Goal: Information Seeking & Learning: Learn about a topic

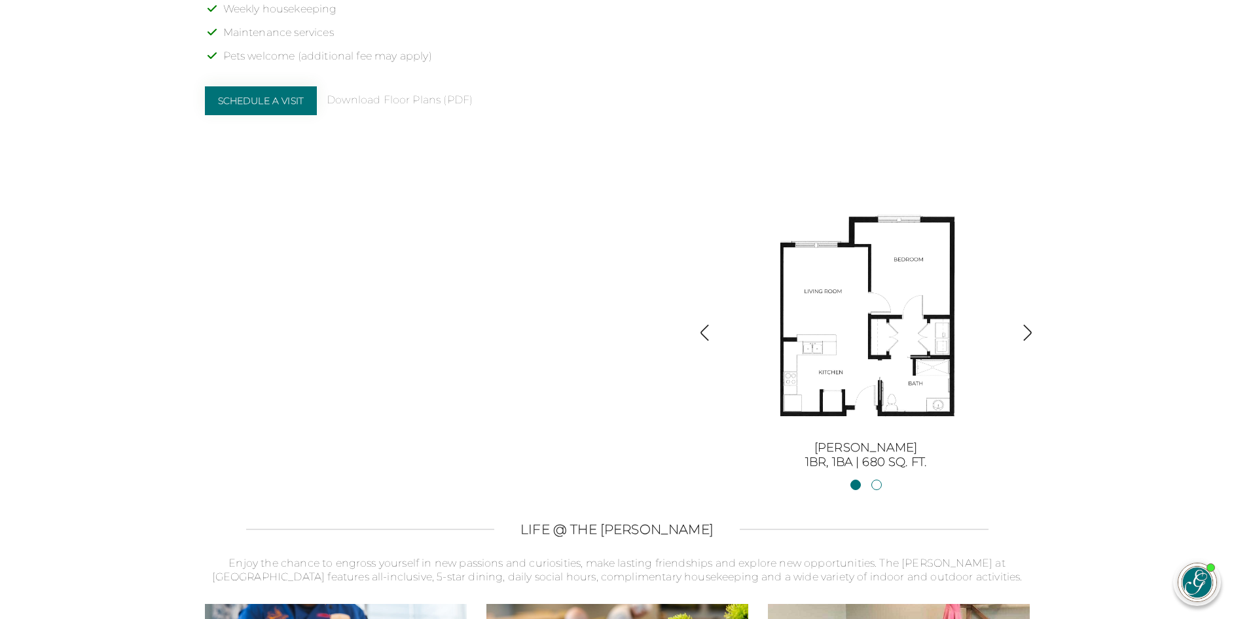
scroll to position [1375, 0]
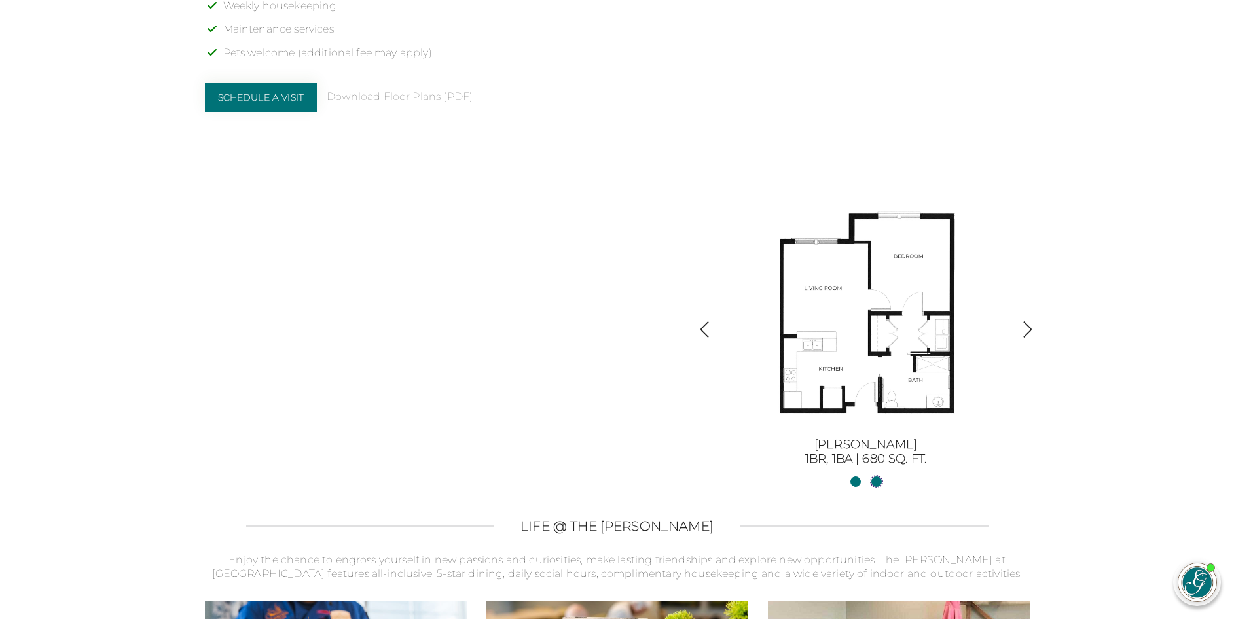
click at [875, 481] on link "[PERSON_NAME] II2BR, 2BA | 1254 sq. ft." at bounding box center [877, 482] width 10 height 10
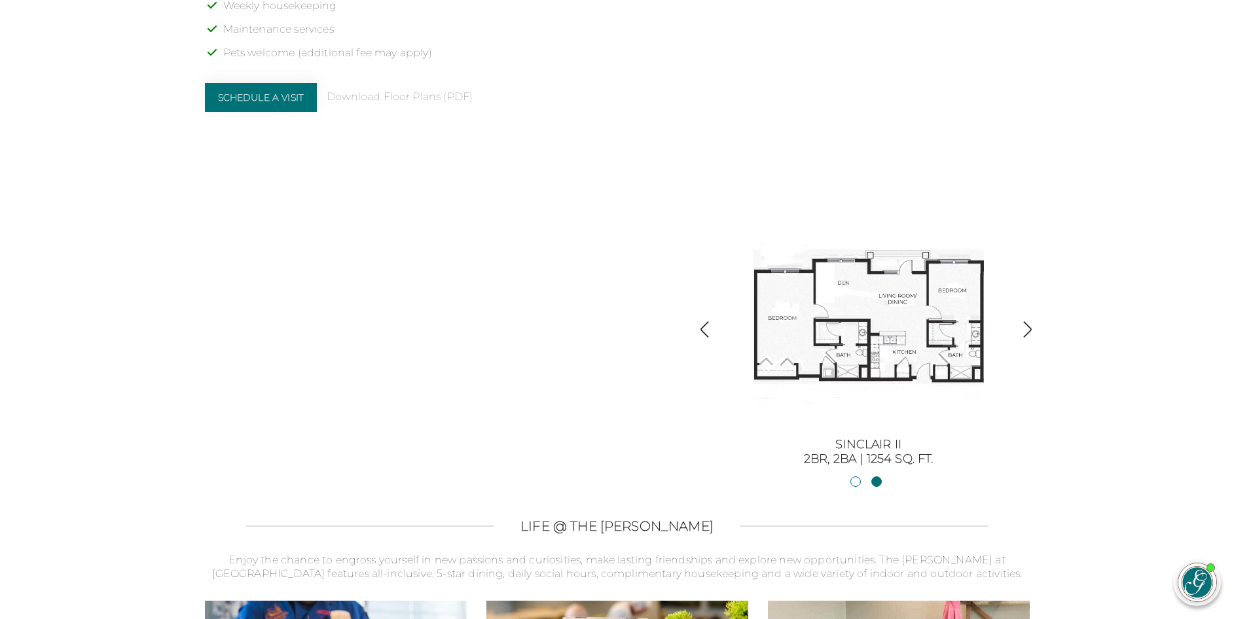
click at [705, 329] on img "button" at bounding box center [705, 330] width 18 height 18
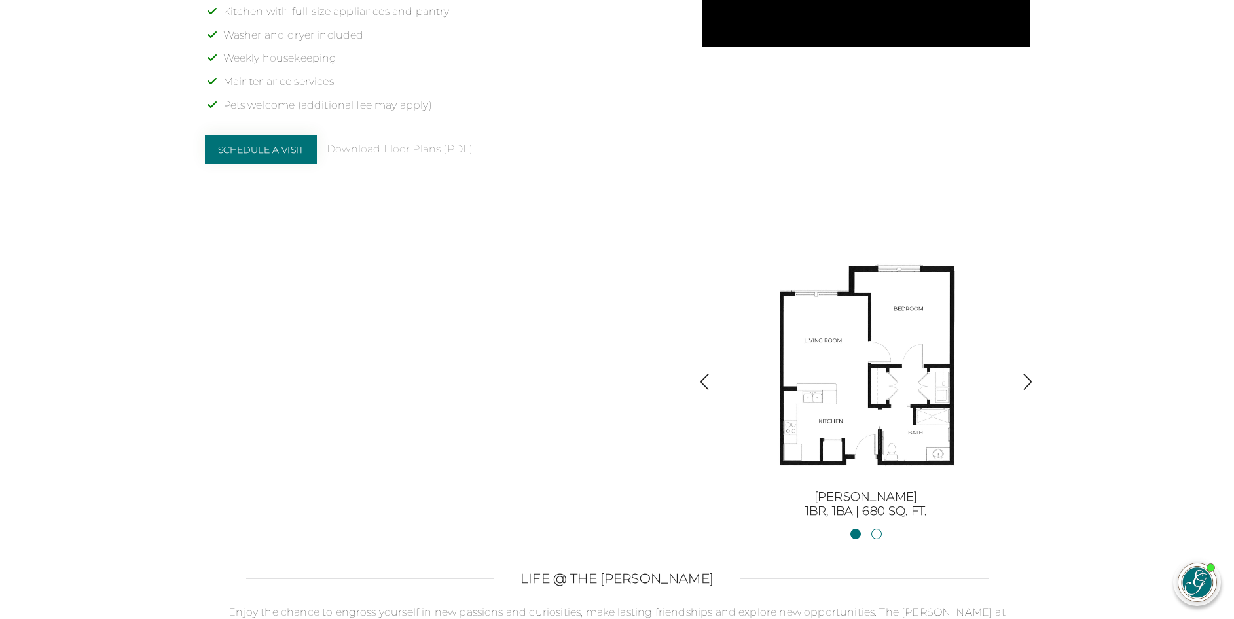
scroll to position [1257, 0]
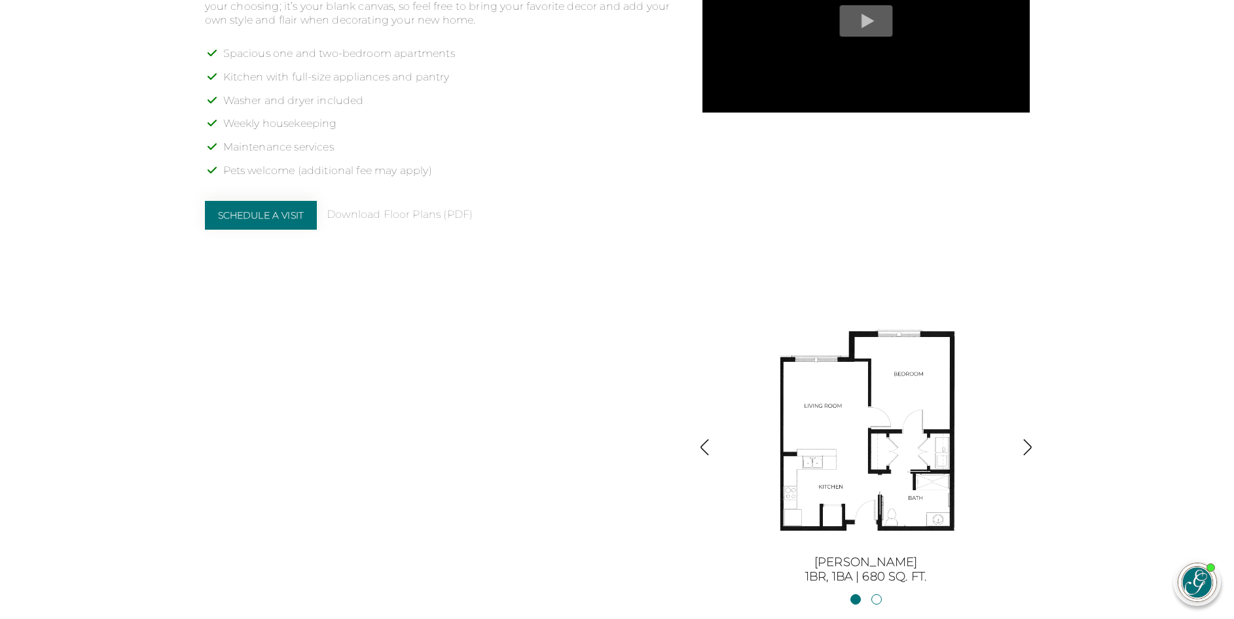
click at [703, 445] on img "button" at bounding box center [705, 448] width 18 height 18
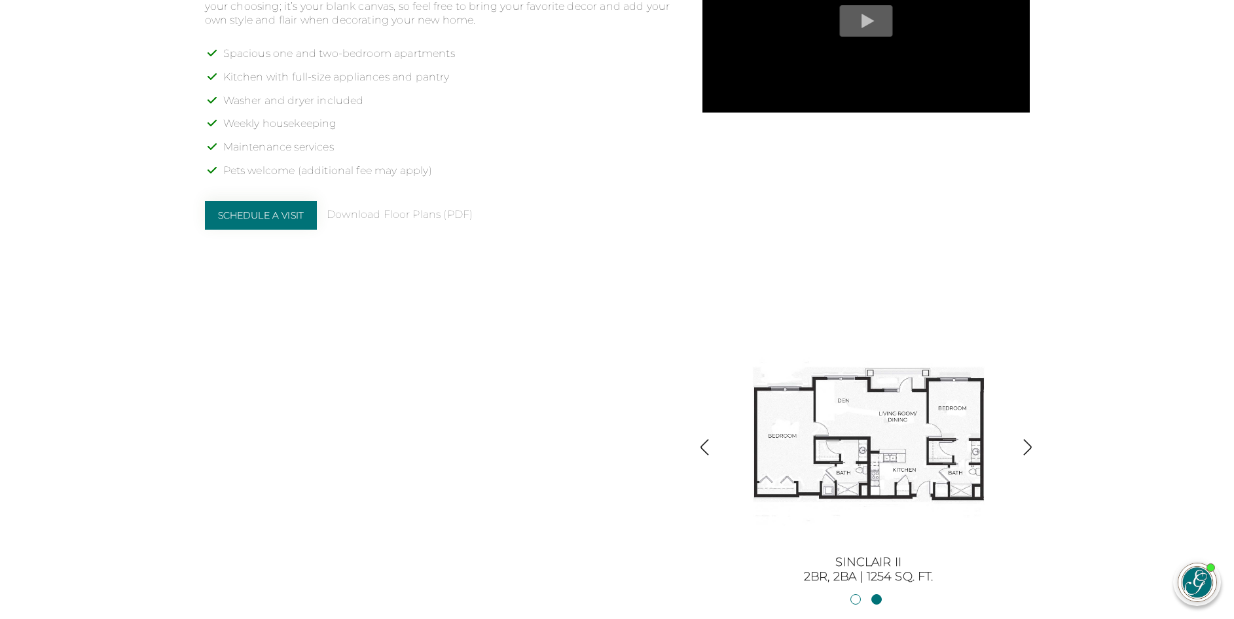
click at [703, 445] on img "button" at bounding box center [705, 448] width 18 height 18
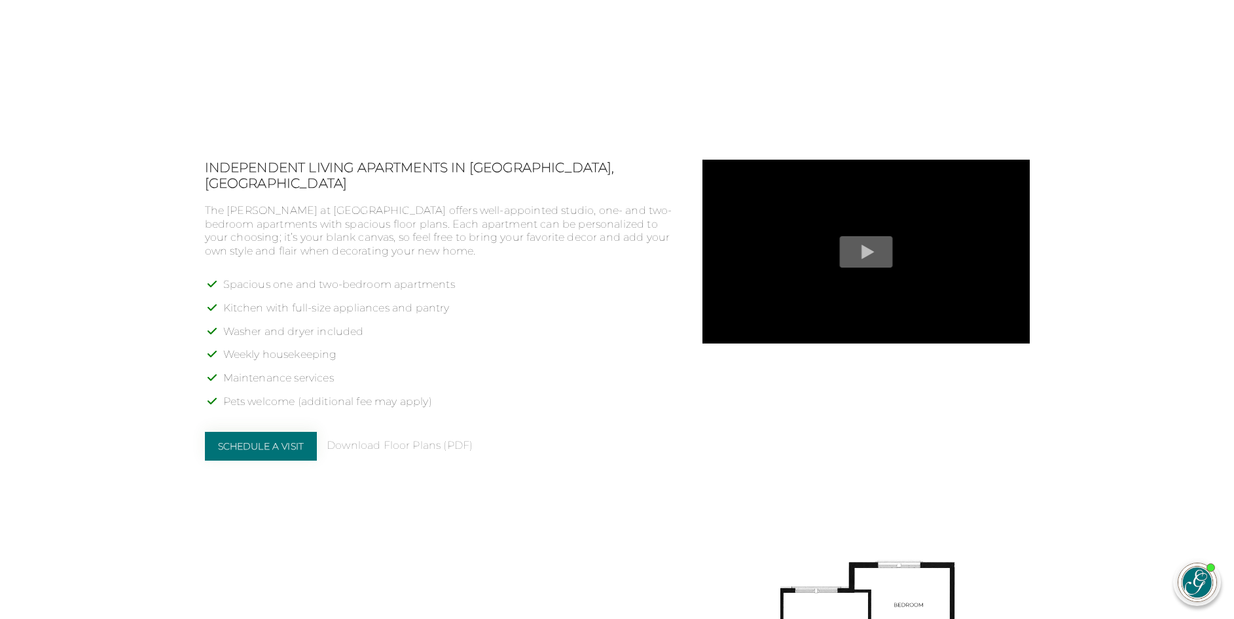
scroll to position [1061, 0]
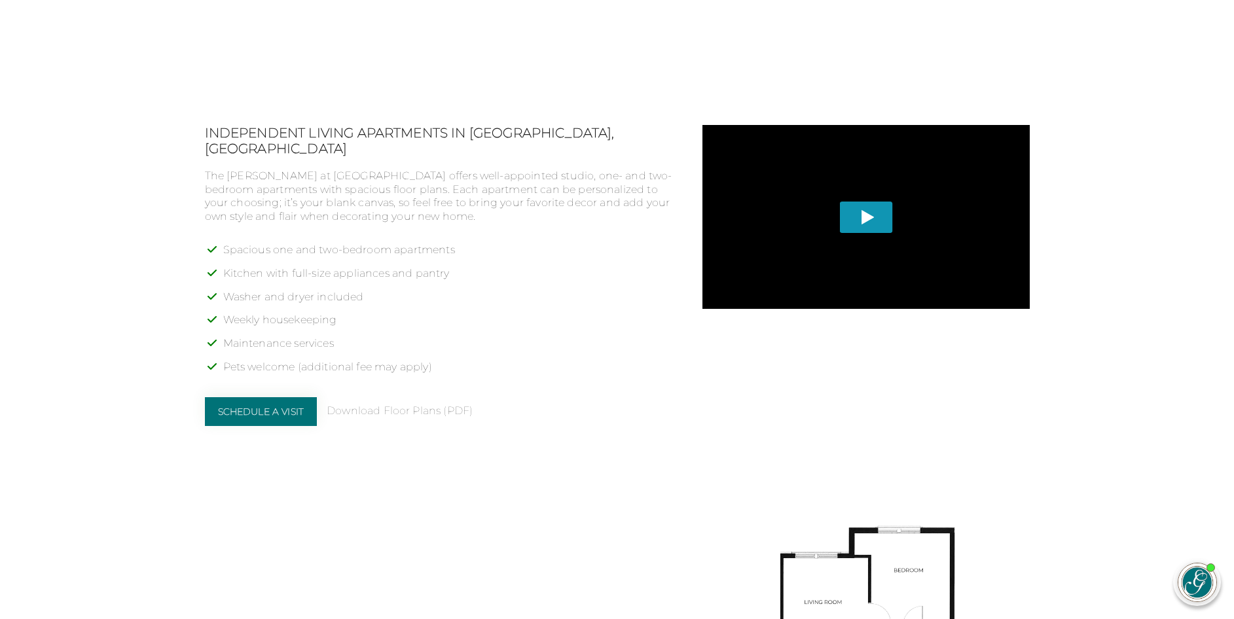
click at [872, 217] on span "Play" at bounding box center [865, 216] width 53 height 31
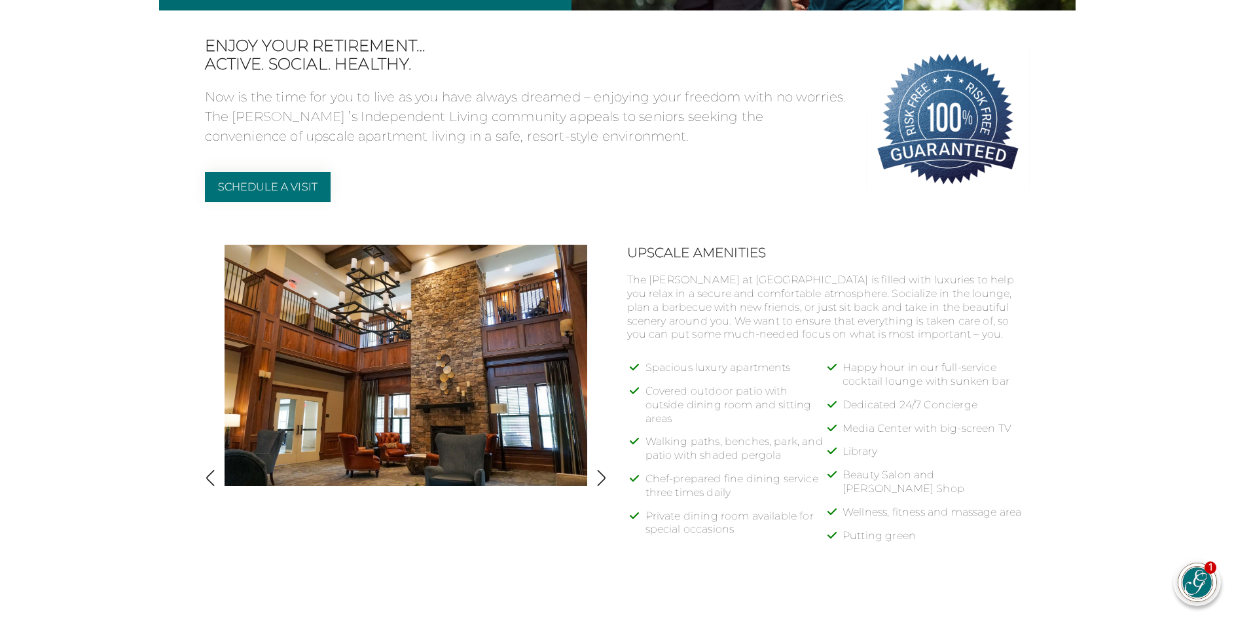
scroll to position [406, 0]
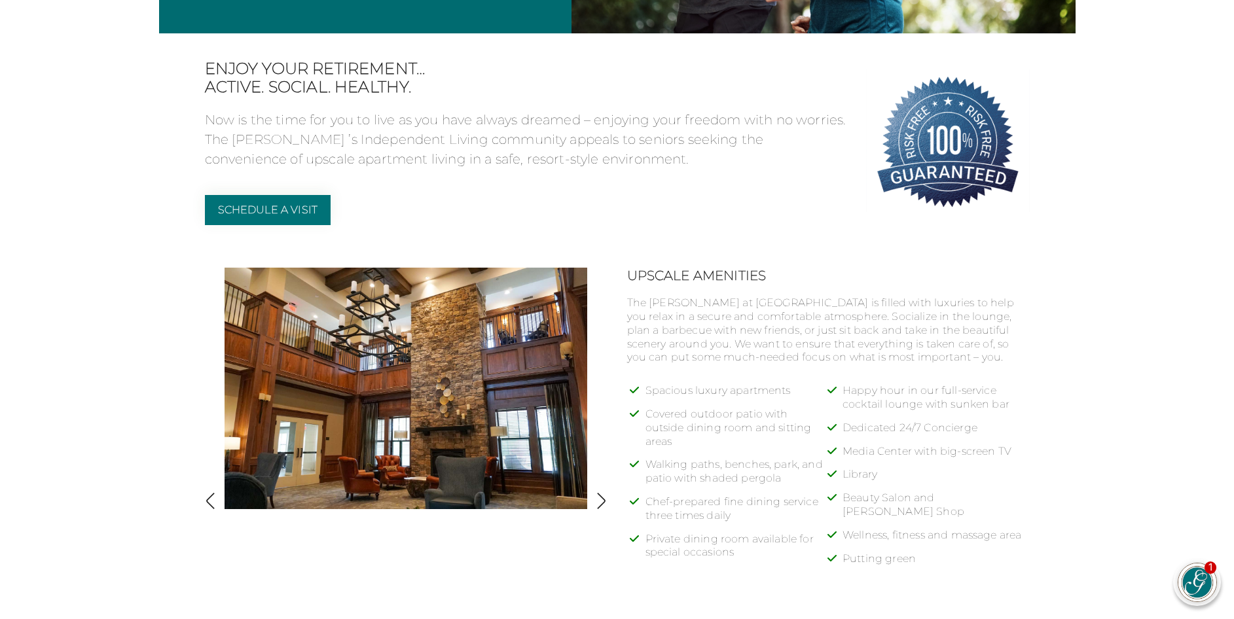
click at [416, 384] on img at bounding box center [406, 389] width 363 height 242
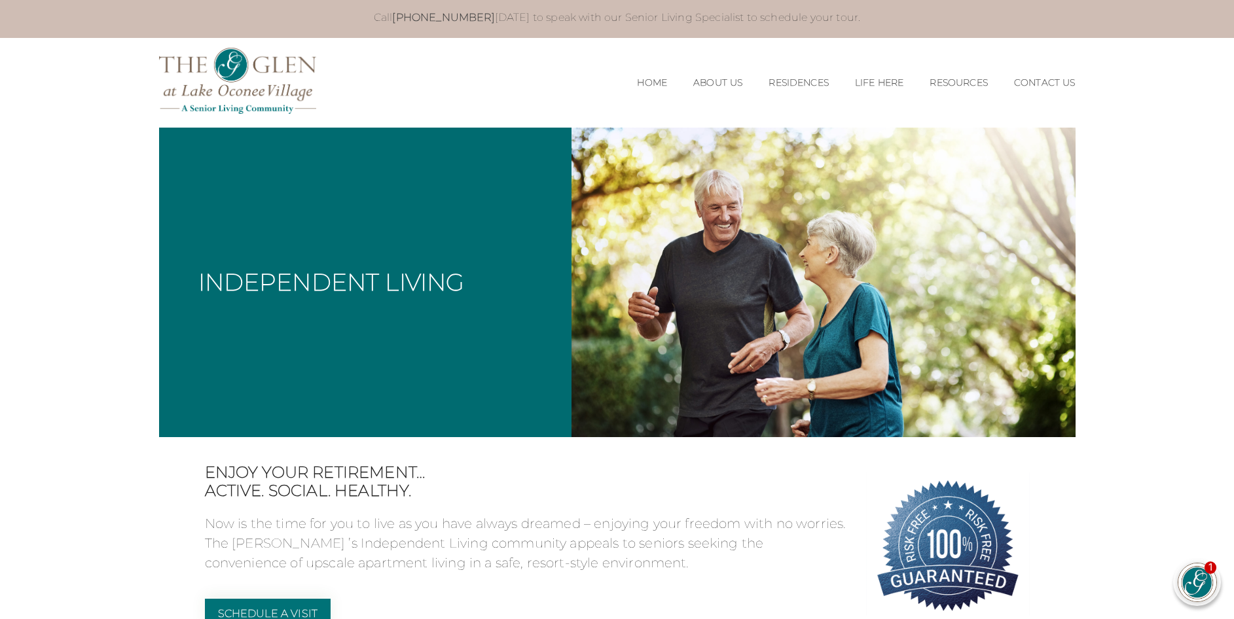
scroll to position [0, 0]
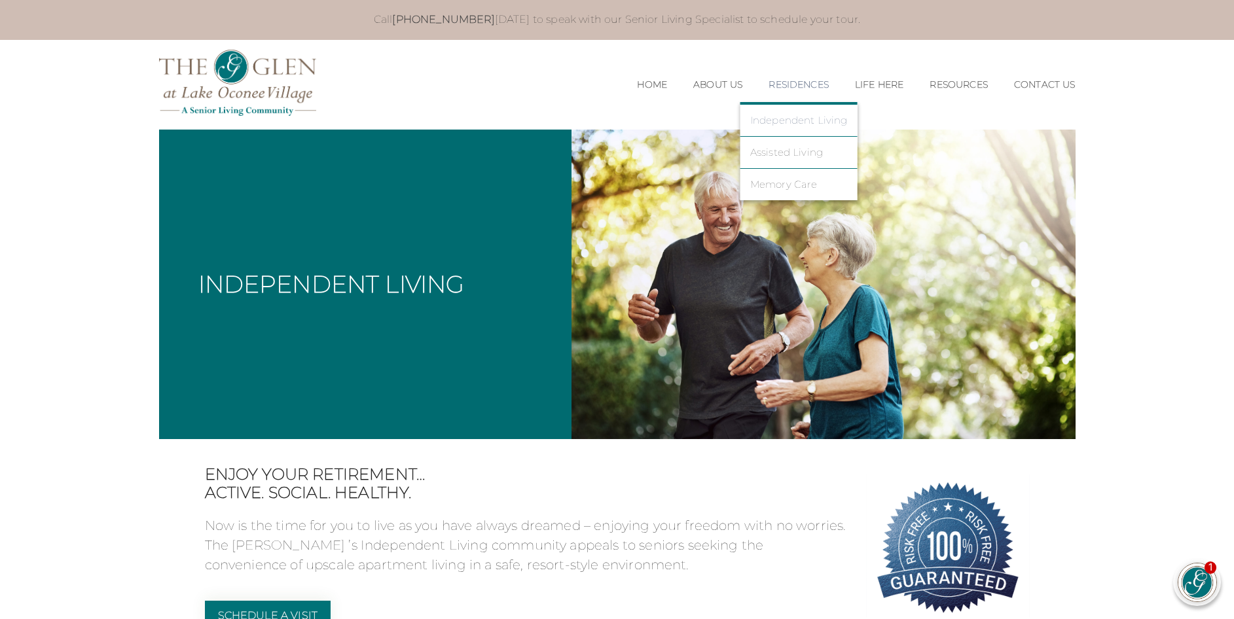
click at [793, 120] on link "Independent Living" at bounding box center [799, 121] width 98 height 12
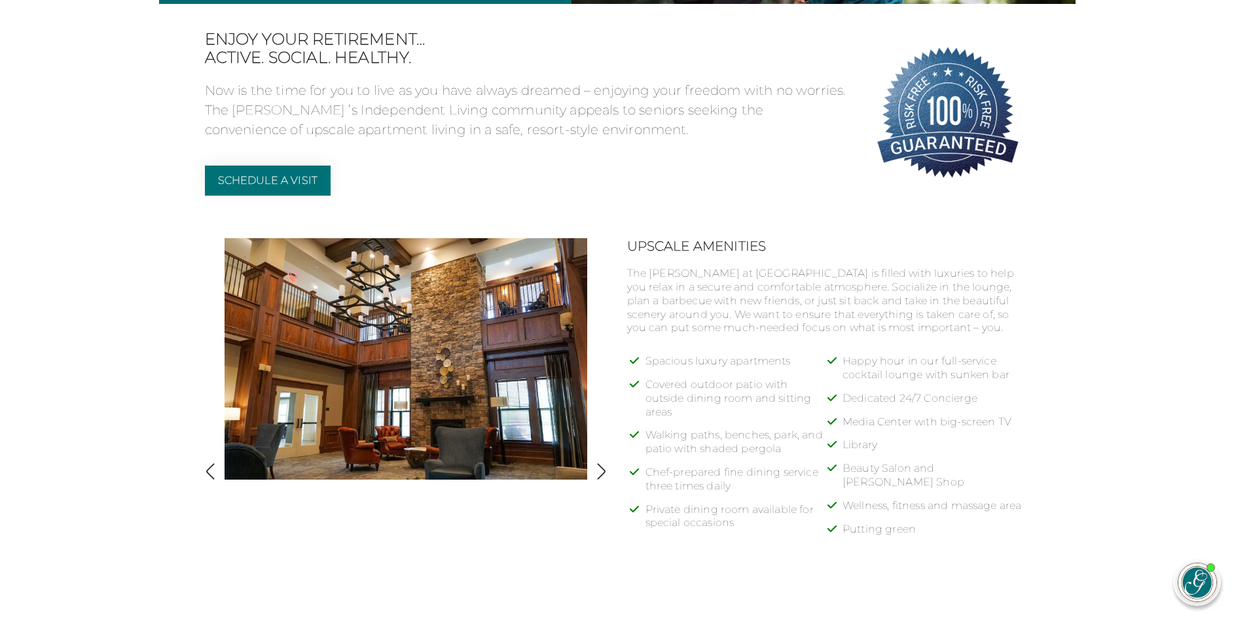
scroll to position [458, 0]
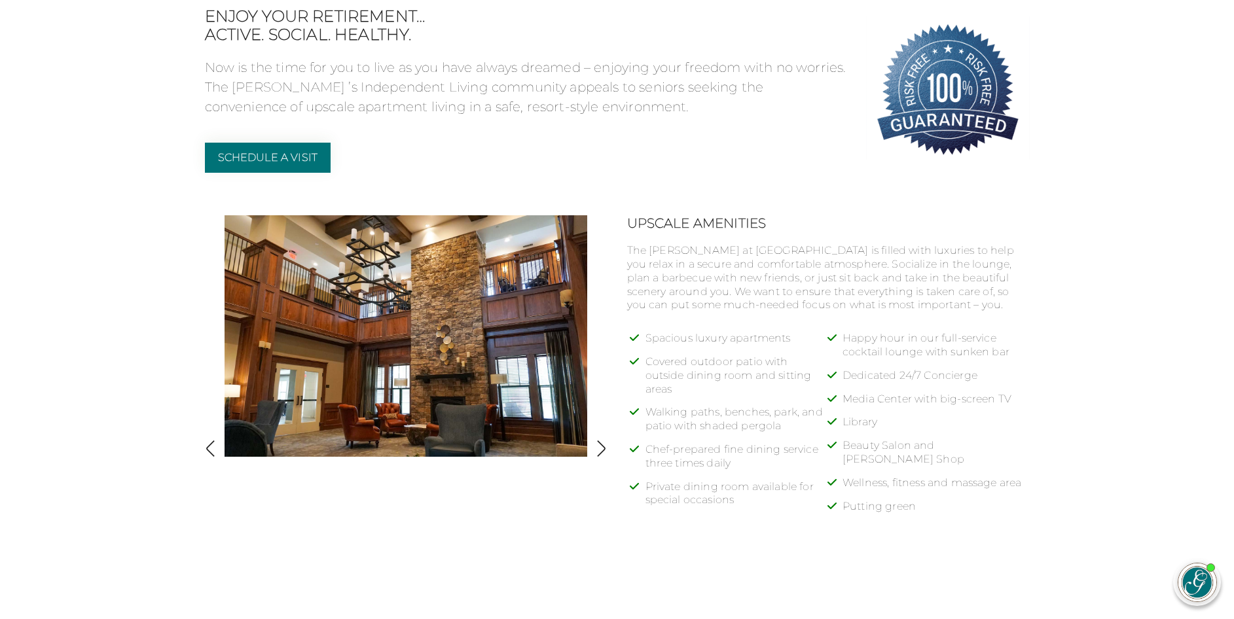
click at [487, 375] on img at bounding box center [406, 336] width 363 height 242
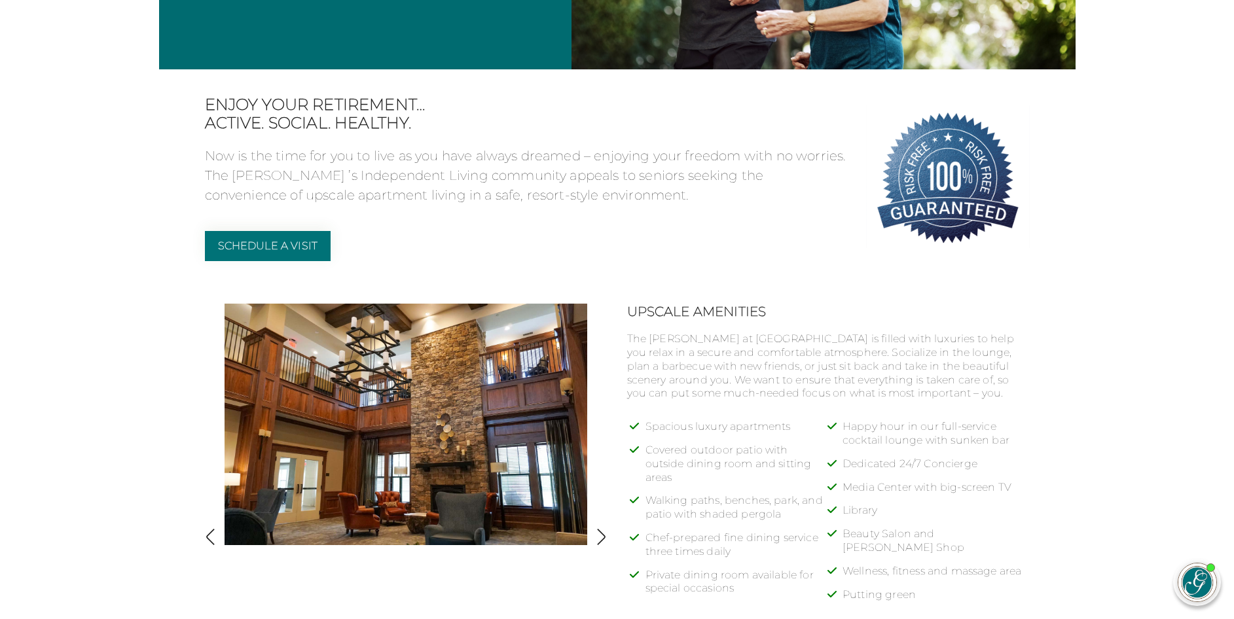
scroll to position [393, 0]
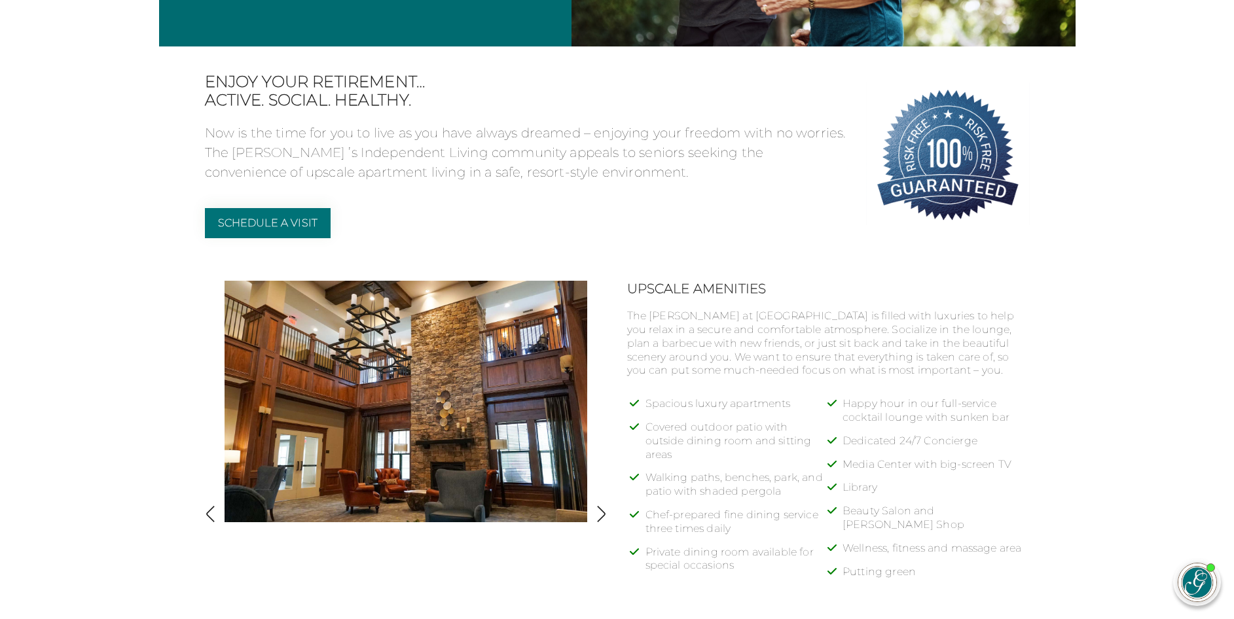
click at [606, 511] on img "button" at bounding box center [602, 515] width 18 height 18
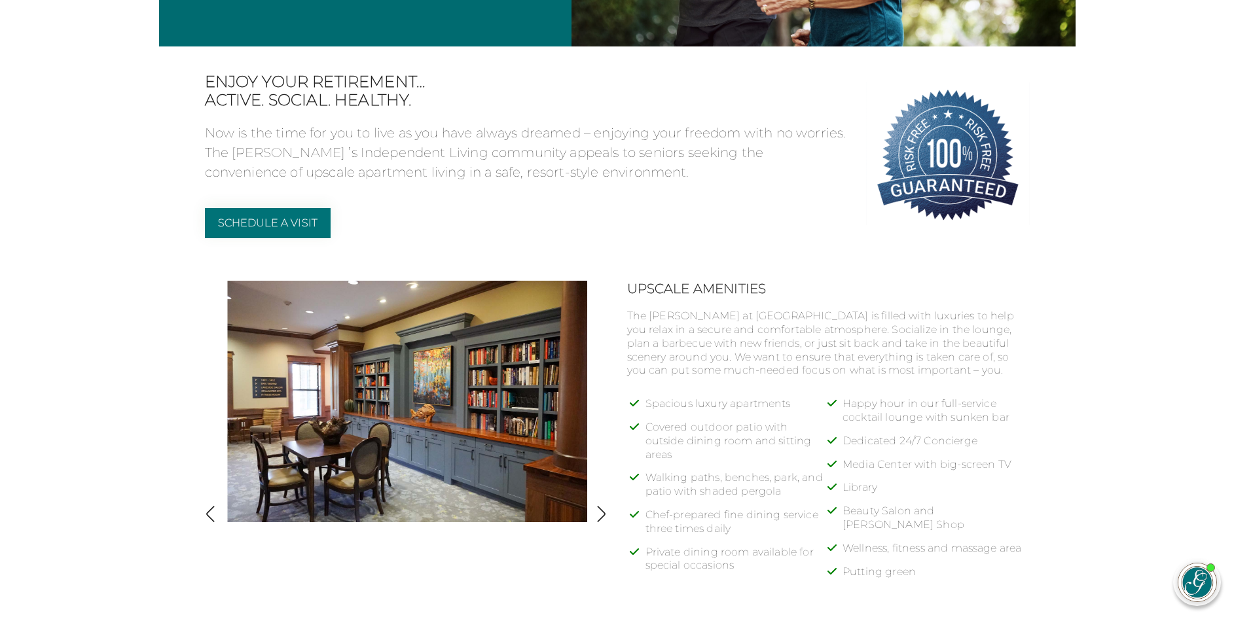
click at [604, 512] on img "button" at bounding box center [602, 515] width 18 height 18
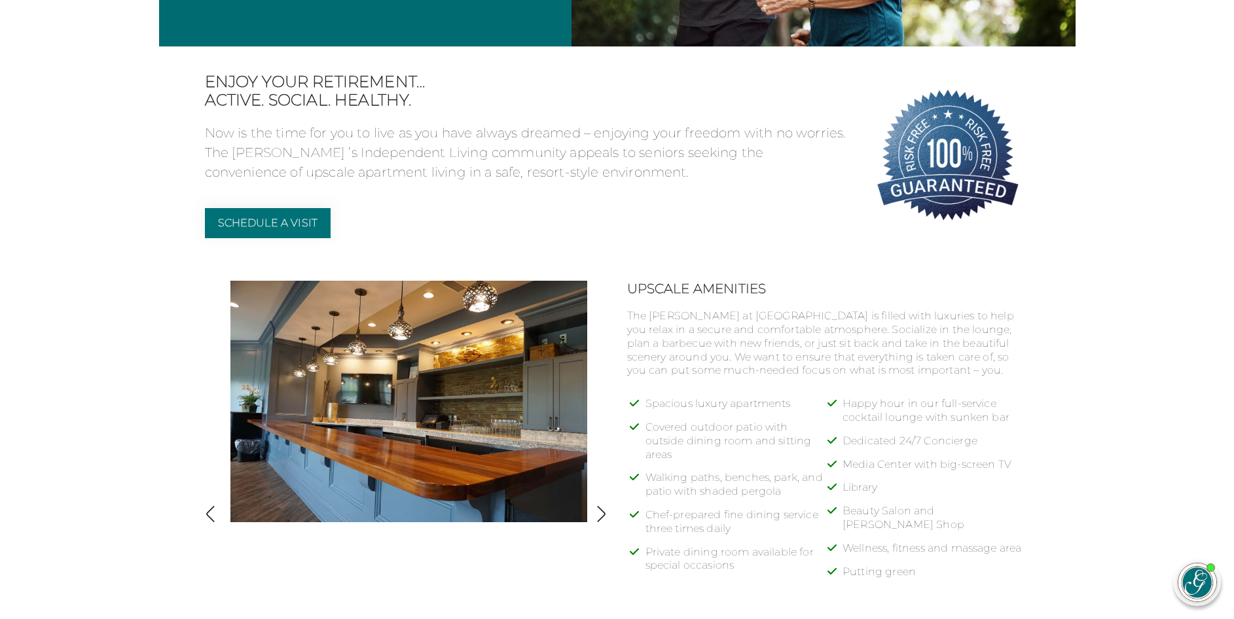
click at [604, 512] on img "button" at bounding box center [602, 515] width 18 height 18
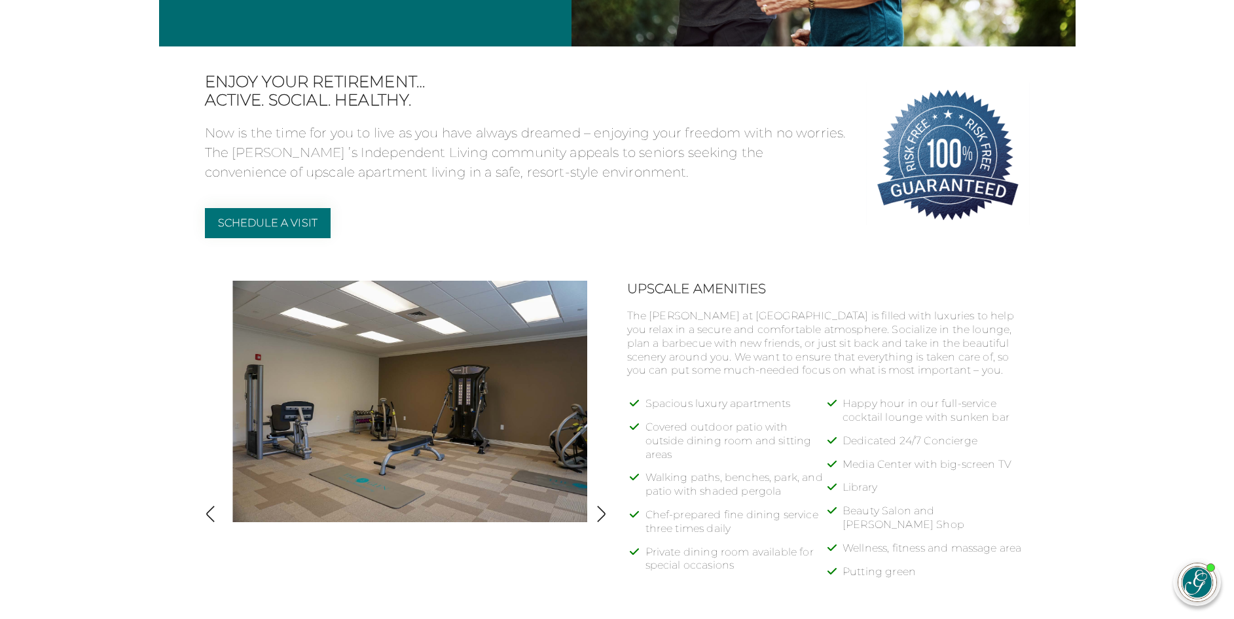
click at [604, 512] on img "button" at bounding box center [602, 515] width 18 height 18
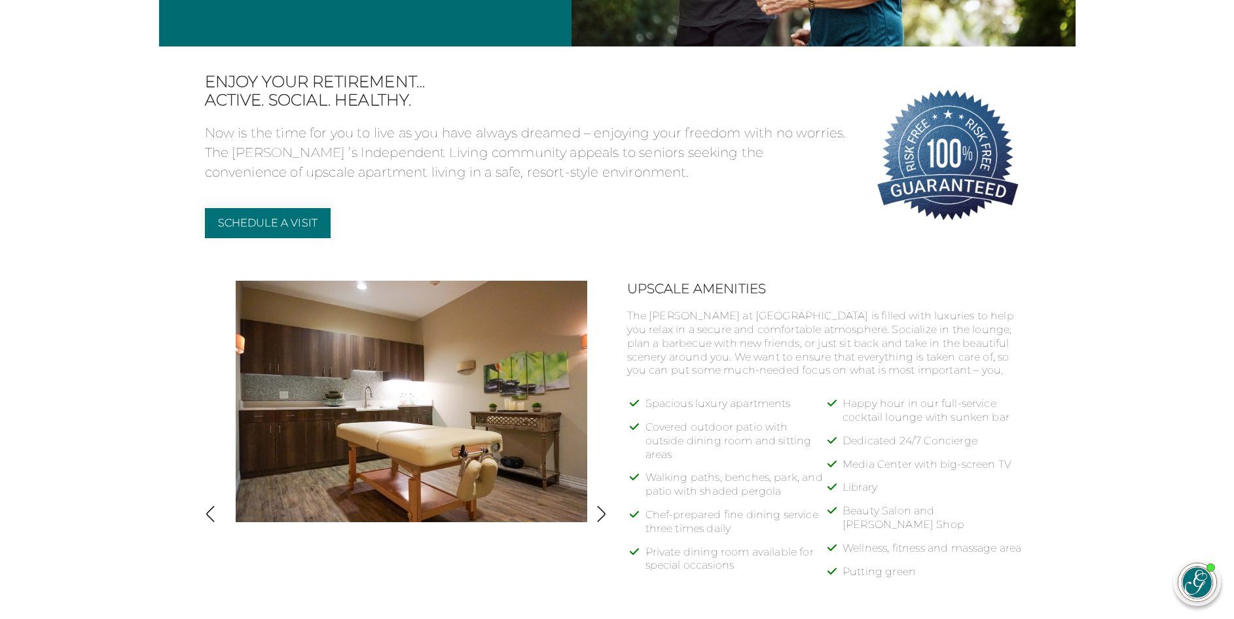
click at [604, 512] on img "button" at bounding box center [602, 515] width 18 height 18
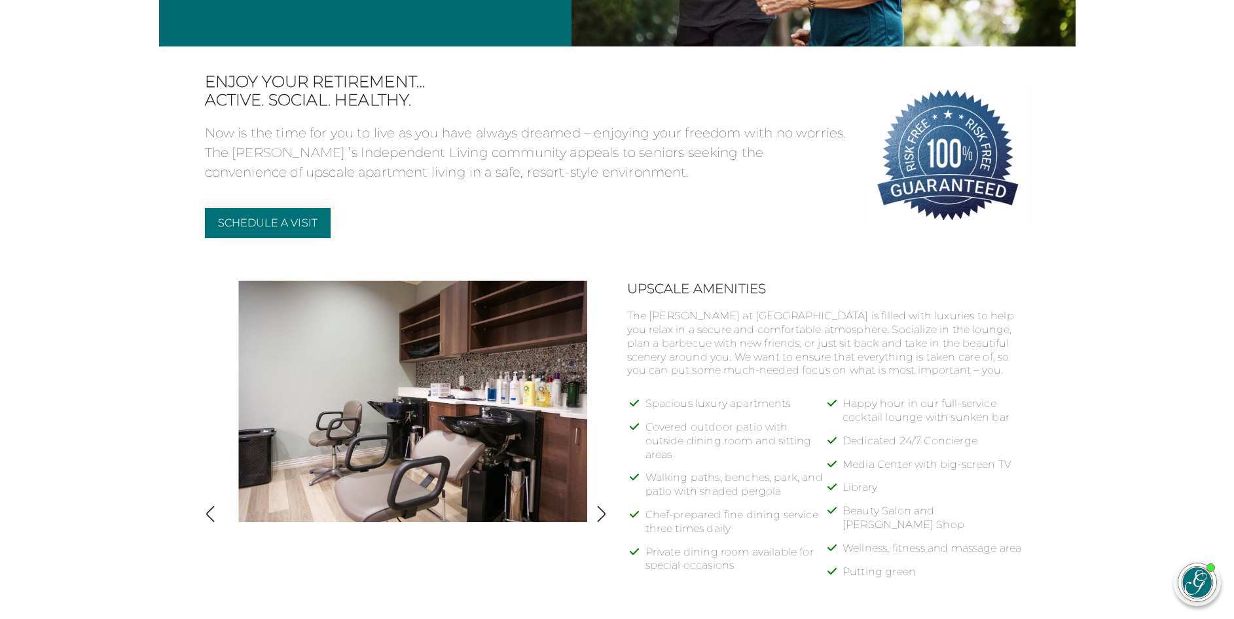
click at [602, 511] on img "button" at bounding box center [602, 515] width 18 height 18
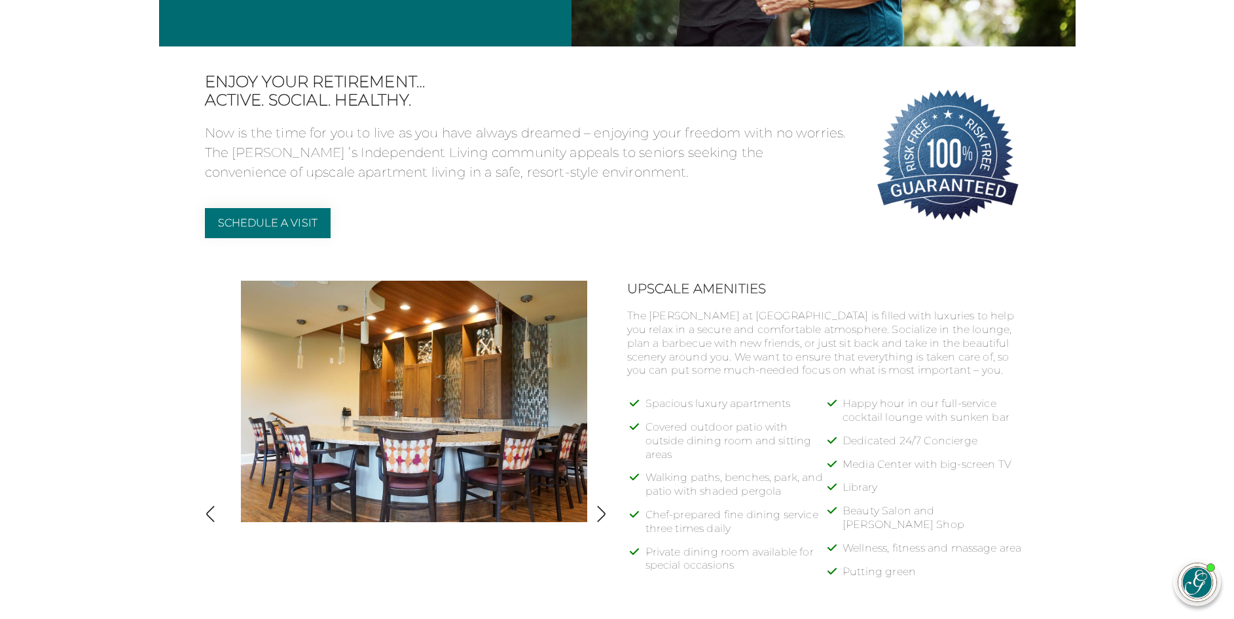
click at [602, 511] on img "button" at bounding box center [602, 515] width 18 height 18
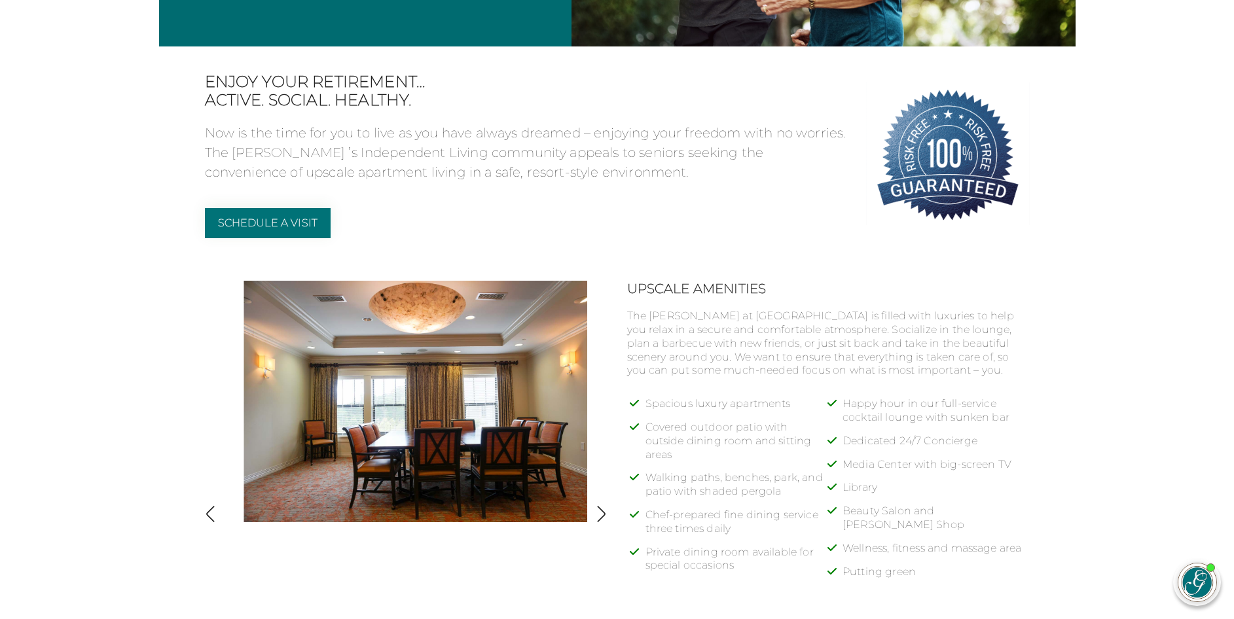
click at [602, 511] on img "button" at bounding box center [602, 515] width 18 height 18
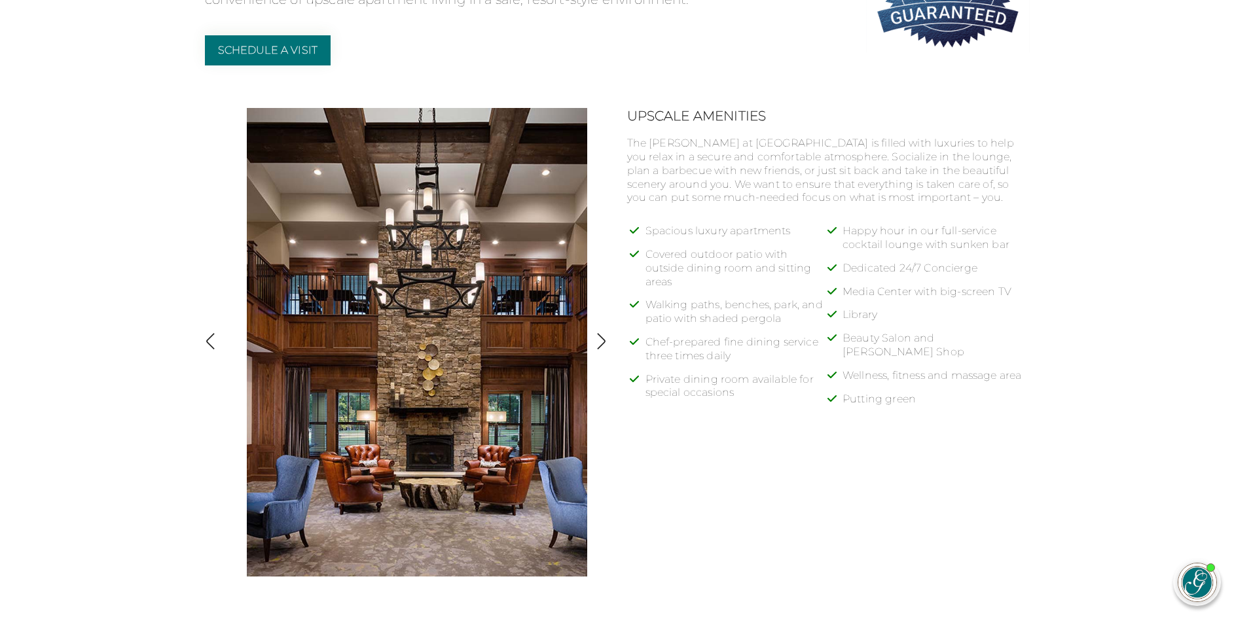
scroll to position [589, 0]
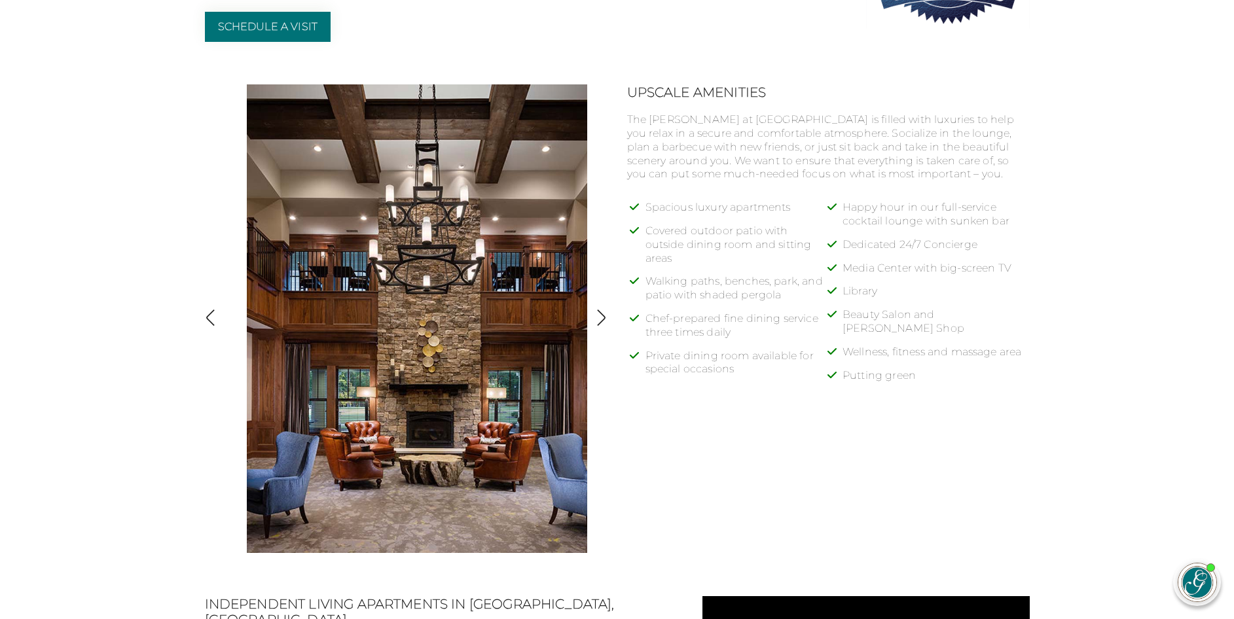
click at [603, 314] on img "button" at bounding box center [602, 318] width 18 height 18
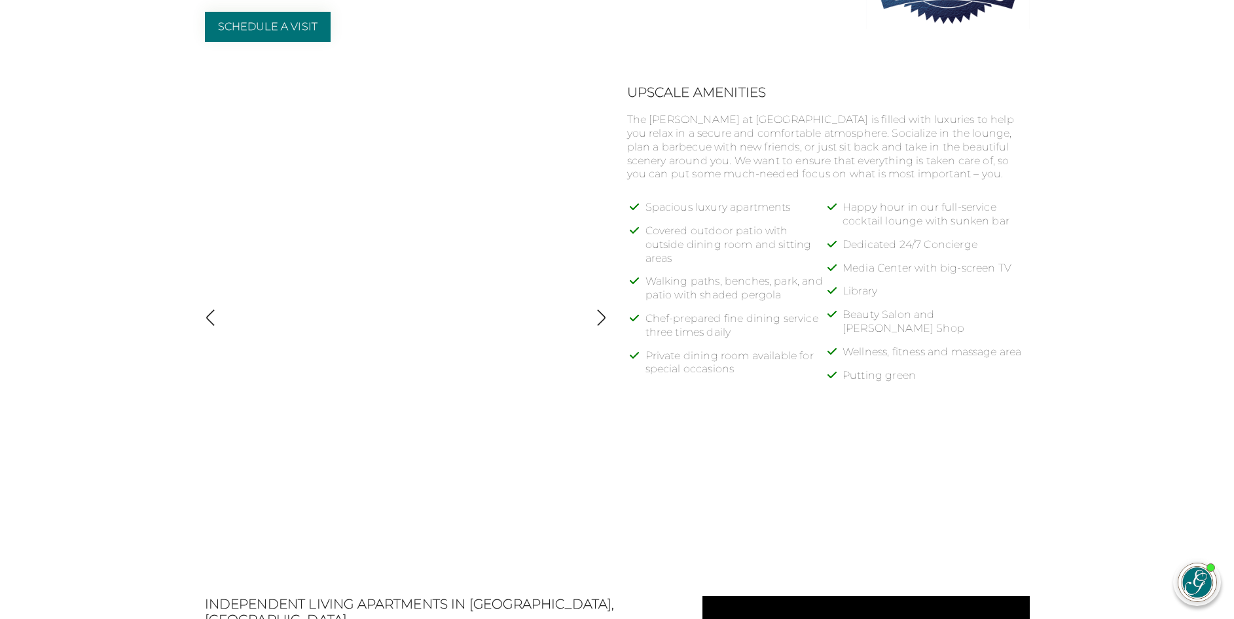
click at [209, 313] on img "button" at bounding box center [211, 318] width 18 height 18
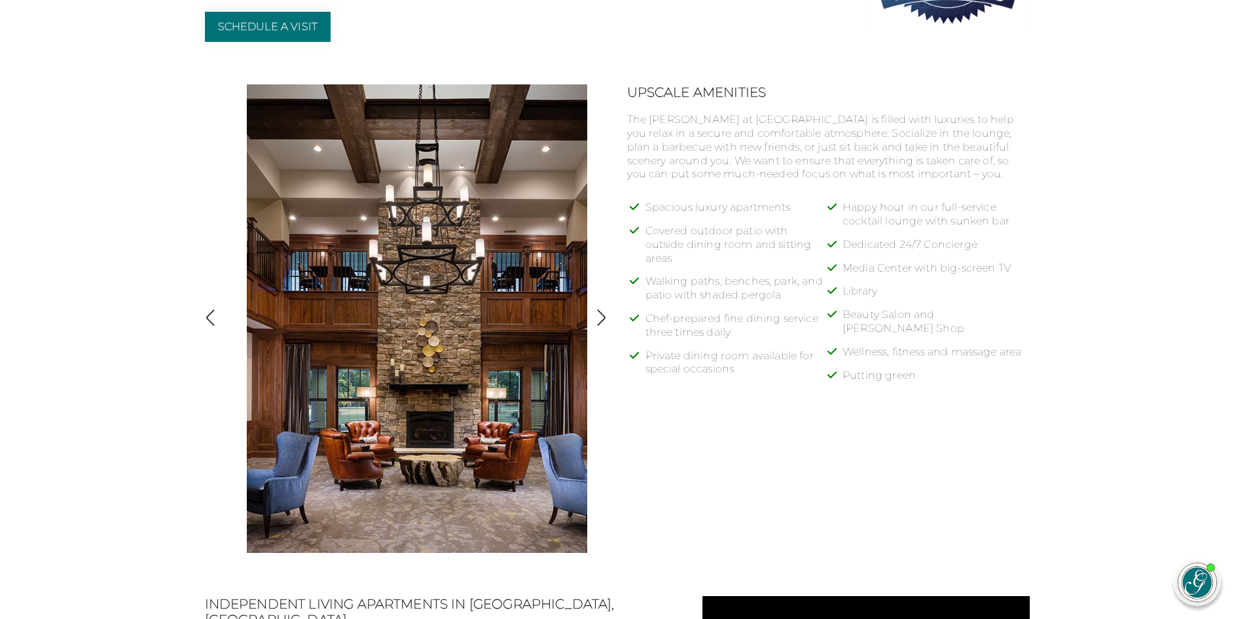
click at [209, 313] on img "button" at bounding box center [211, 318] width 18 height 18
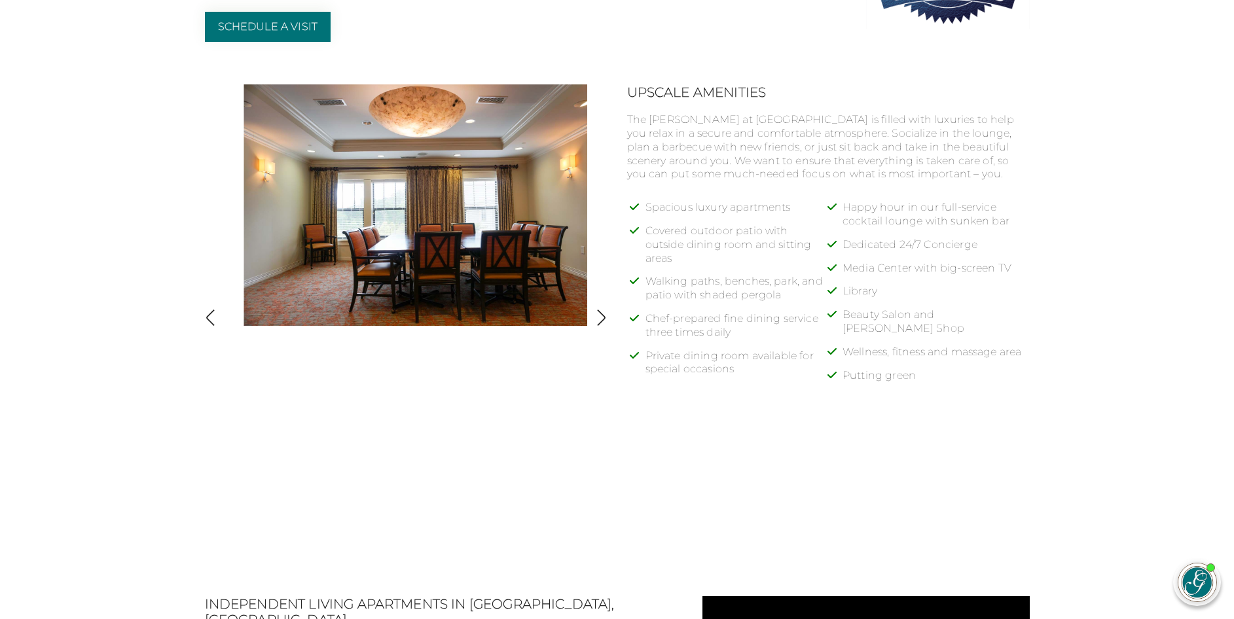
click at [208, 314] on img "button" at bounding box center [211, 318] width 18 height 18
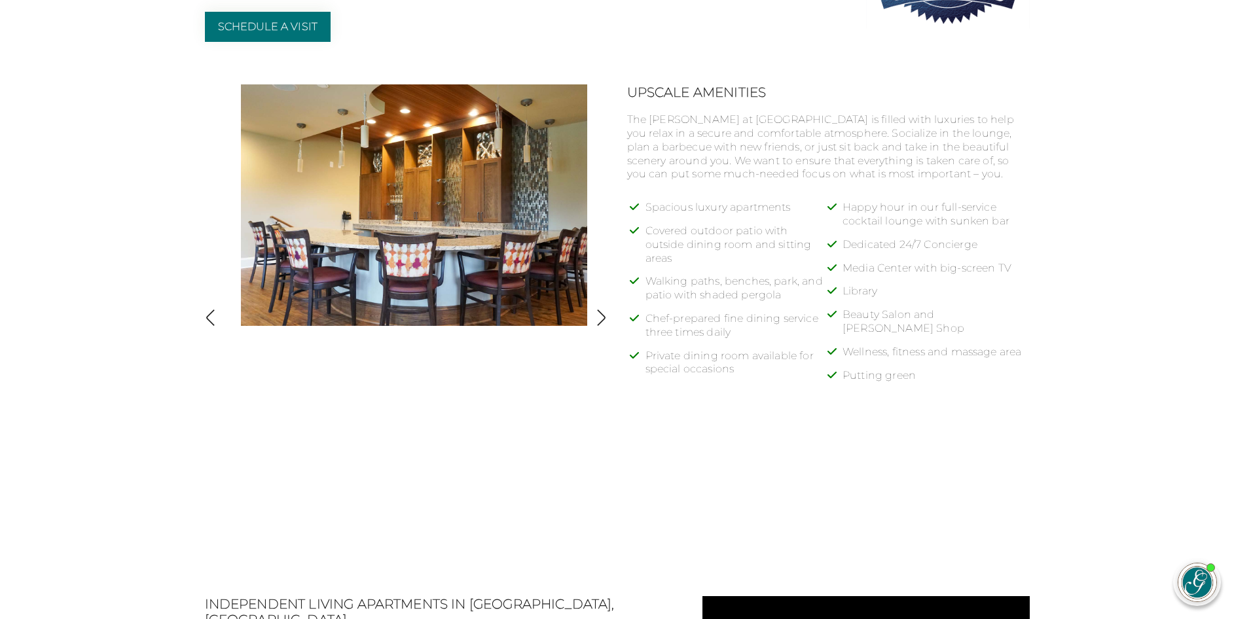
click at [208, 314] on img "button" at bounding box center [211, 318] width 18 height 18
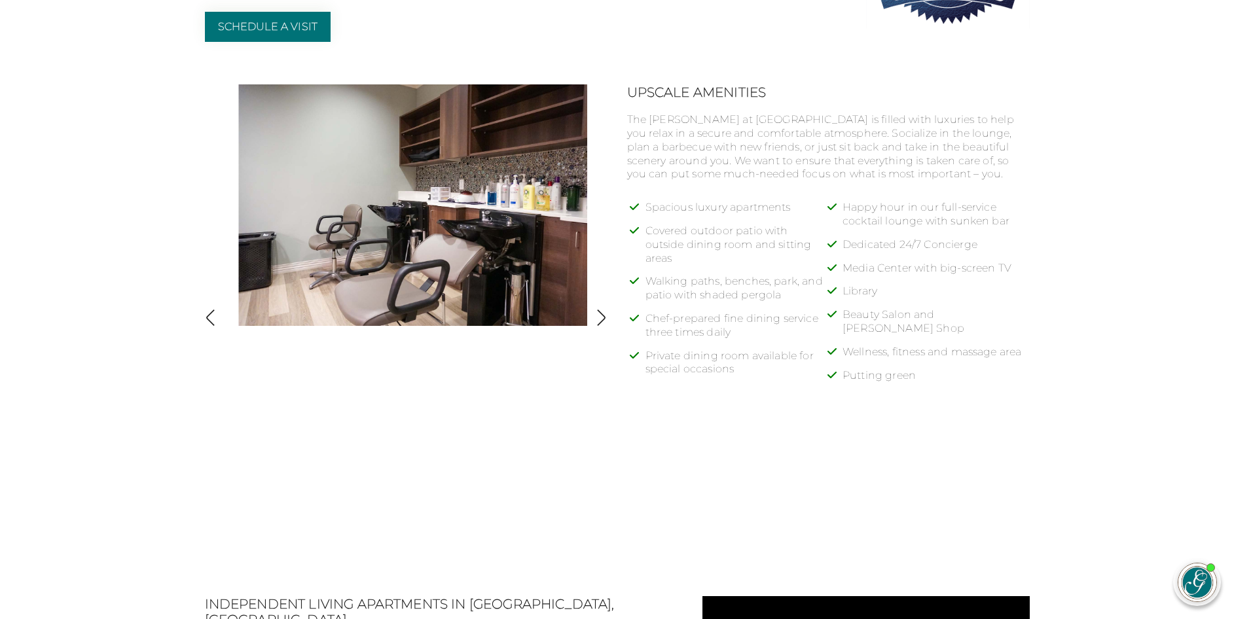
click at [208, 314] on img "button" at bounding box center [211, 318] width 18 height 18
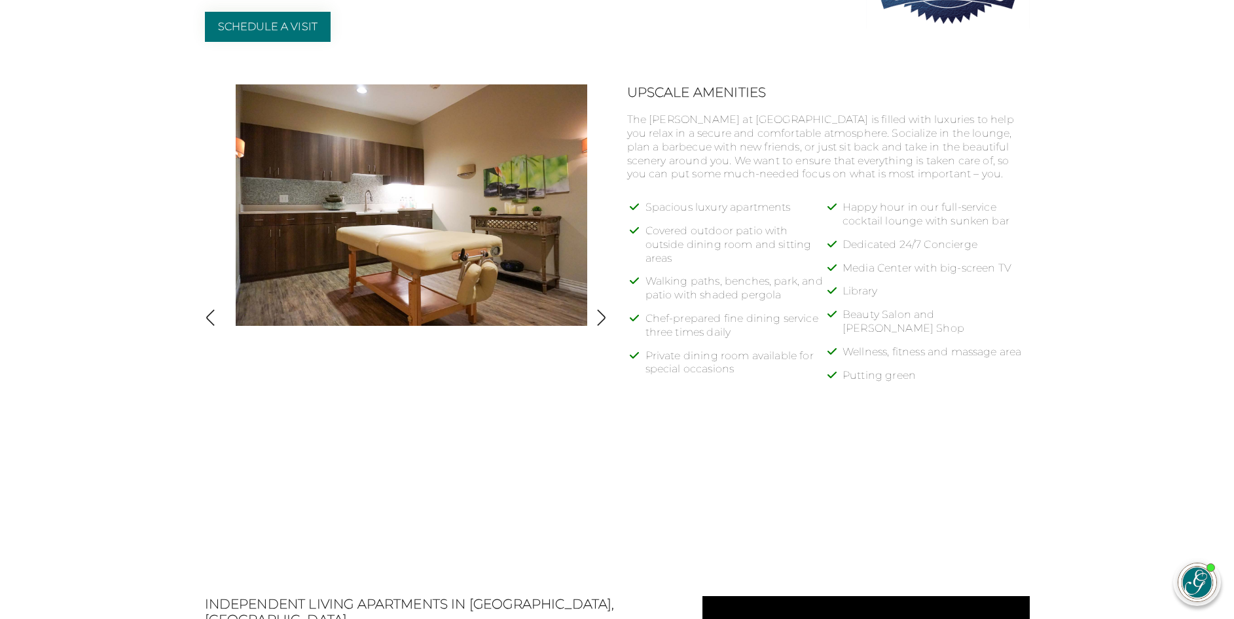
click at [208, 314] on img "button" at bounding box center [211, 318] width 18 height 18
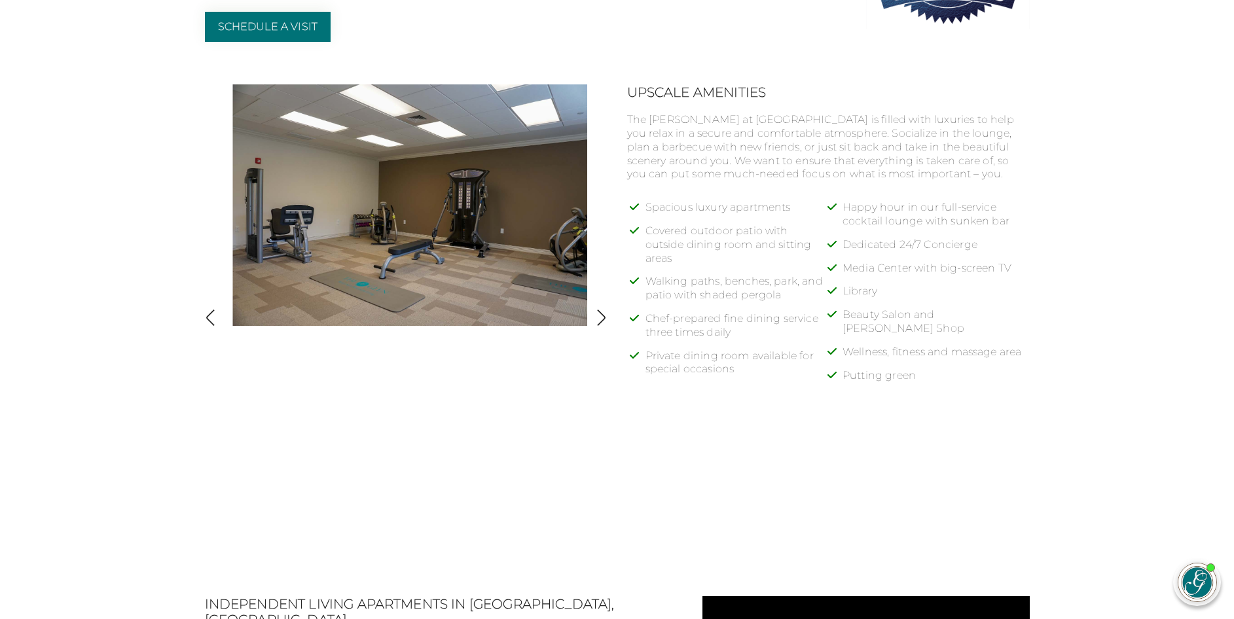
click at [208, 314] on img "button" at bounding box center [211, 318] width 18 height 18
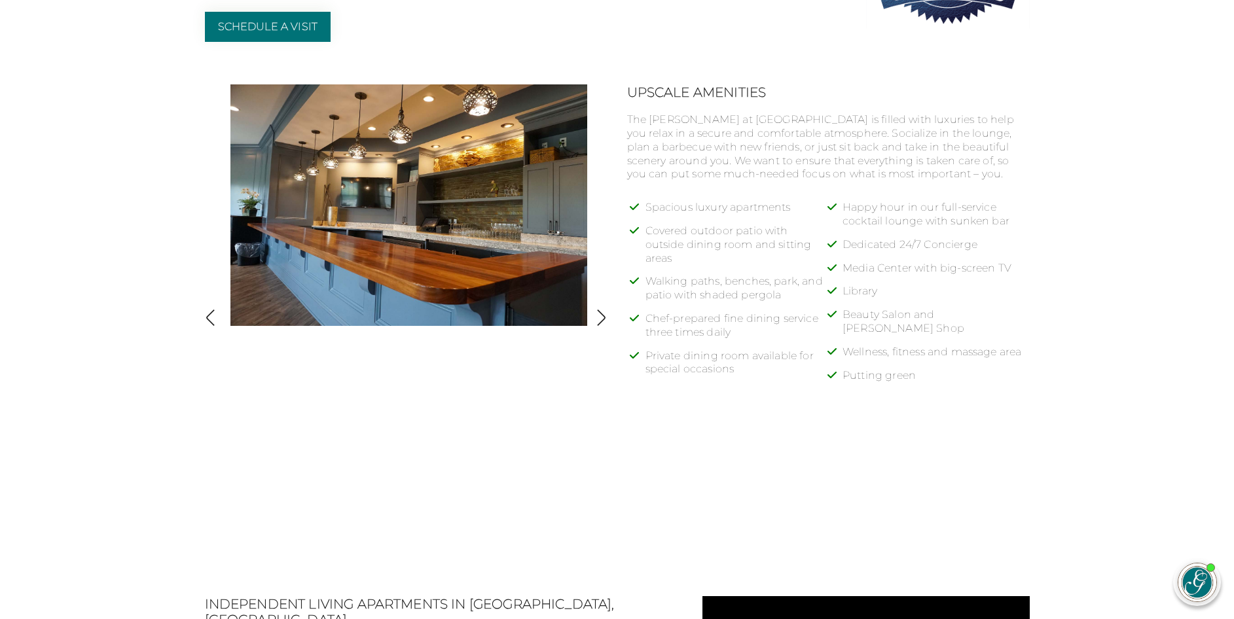
click at [208, 314] on img "button" at bounding box center [211, 318] width 18 height 18
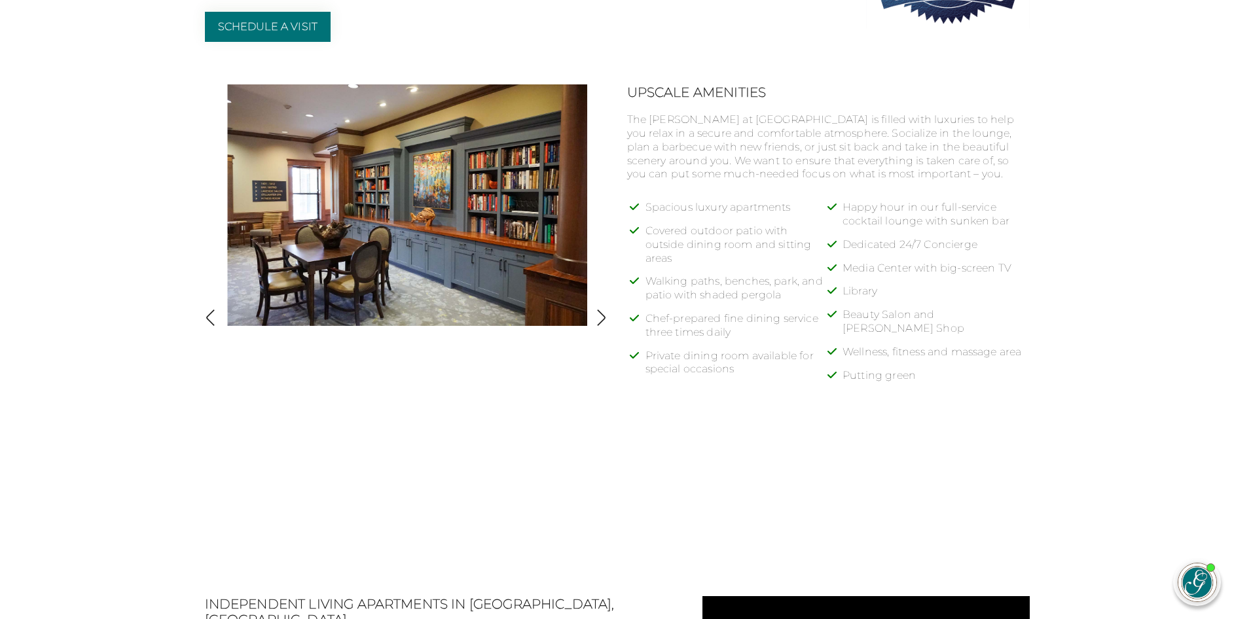
click at [208, 314] on img "button" at bounding box center [211, 318] width 18 height 18
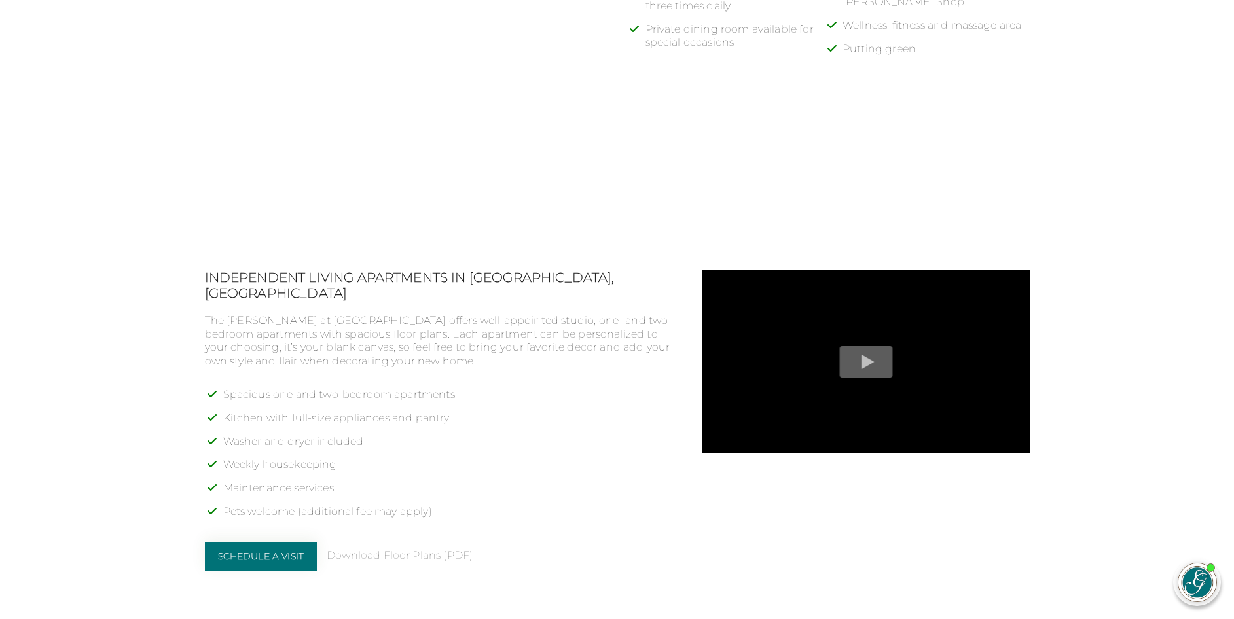
scroll to position [917, 0]
click at [866, 361] on span "Play" at bounding box center [865, 360] width 53 height 31
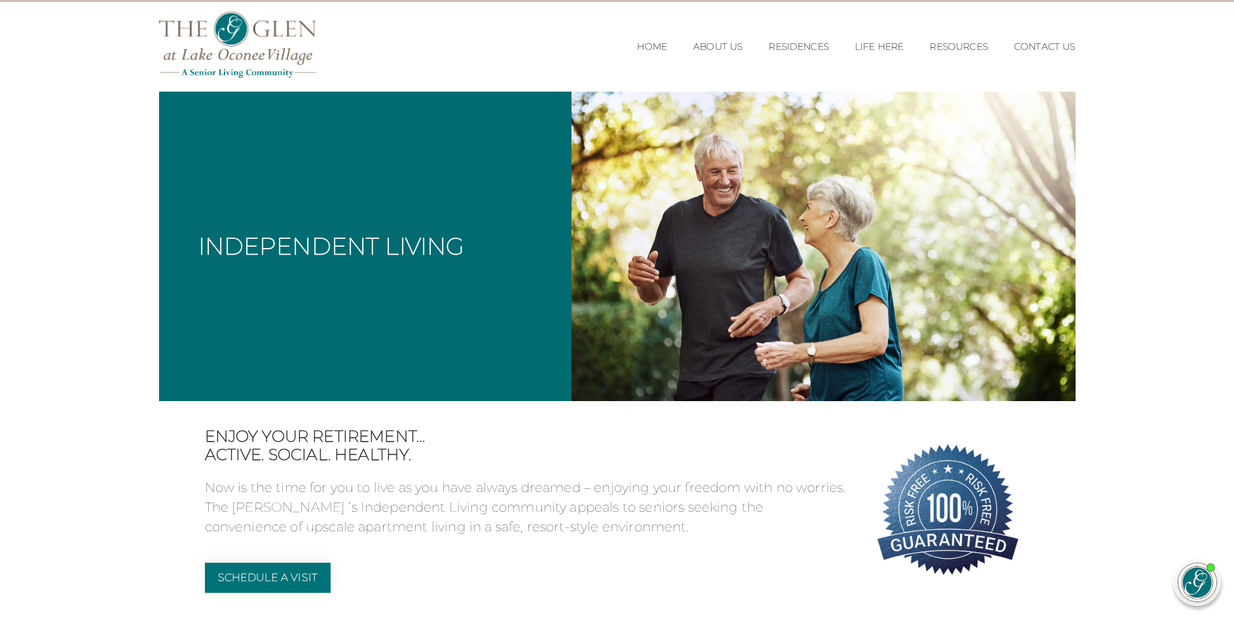
scroll to position [0, 0]
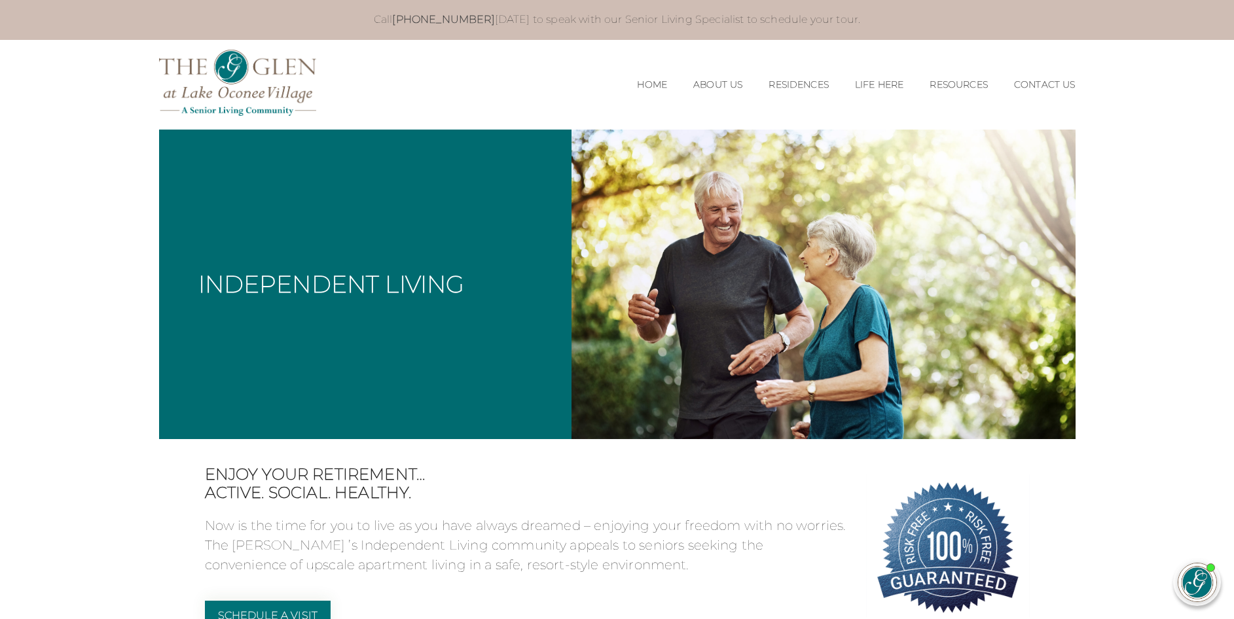
drag, startPoint x: 1046, startPoint y: 172, endPoint x: 272, endPoint y: 63, distance: 781.0
